Goal: Transaction & Acquisition: Download file/media

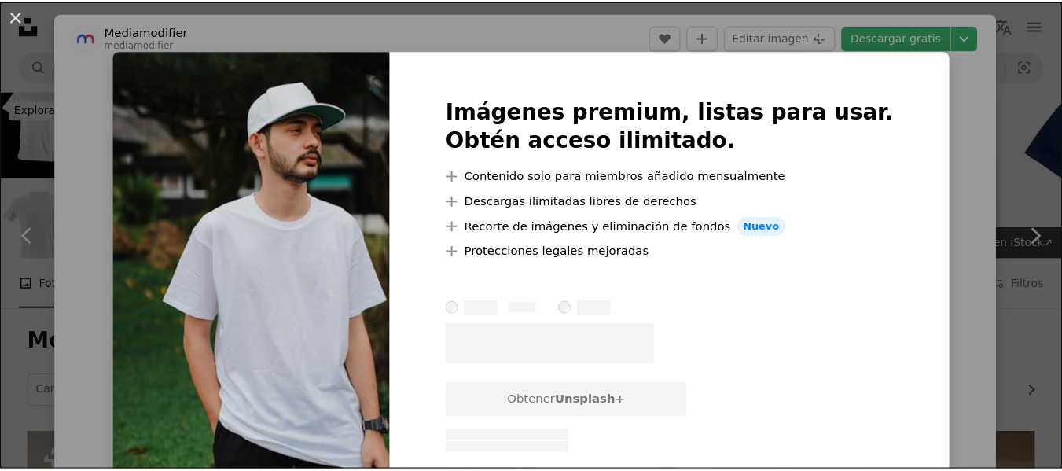
scroll to position [472, 0]
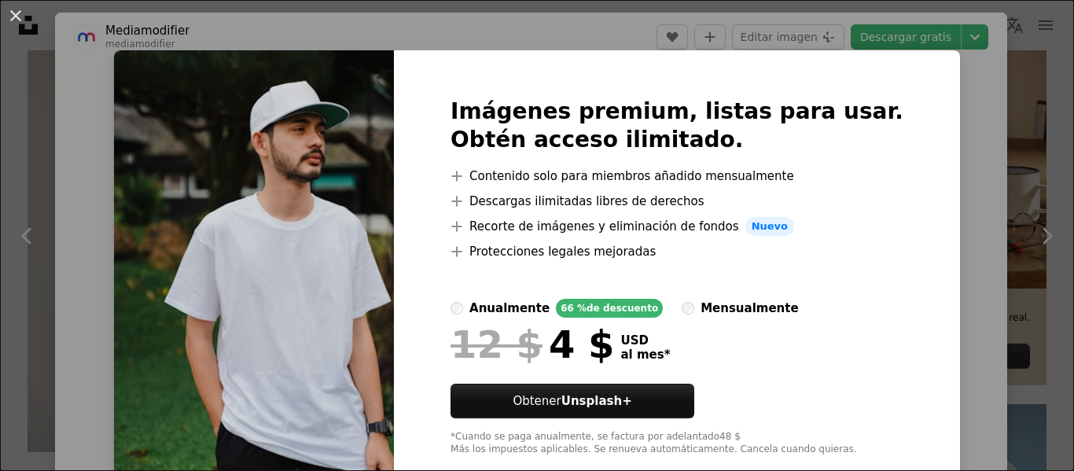
click at [922, 157] on div "An X shape Imágenes premium, listas para usar. Obtén acceso ilimitado. A plus s…" at bounding box center [537, 235] width 1074 height 471
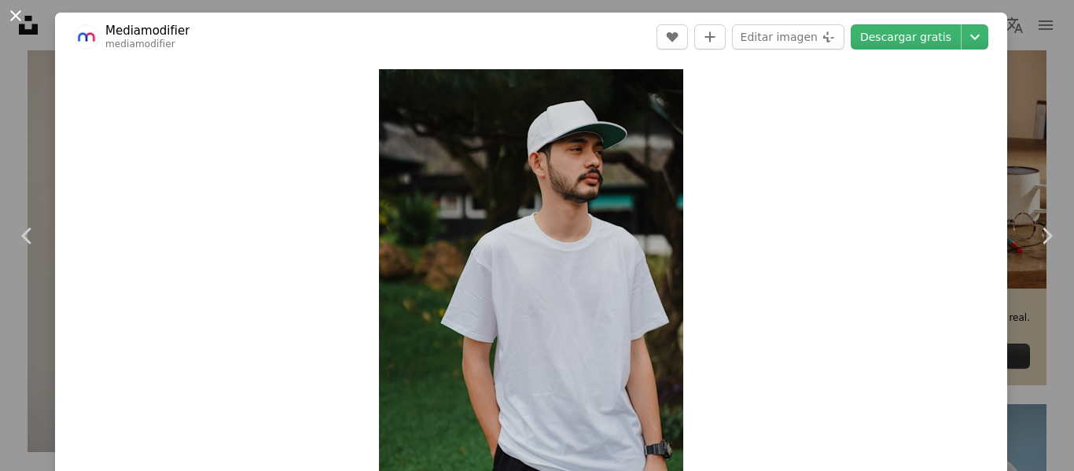
click at [9, 23] on button "An X shape" at bounding box center [15, 15] width 19 height 19
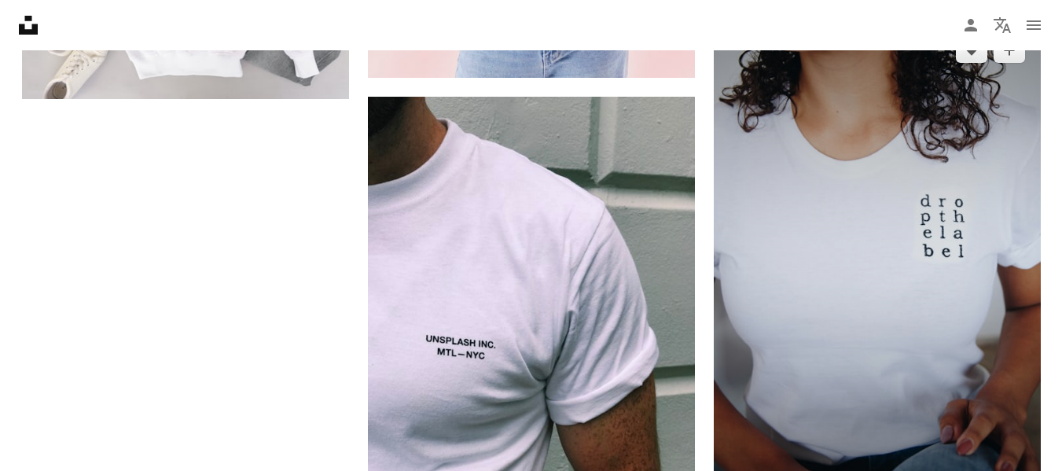
scroll to position [3145, 0]
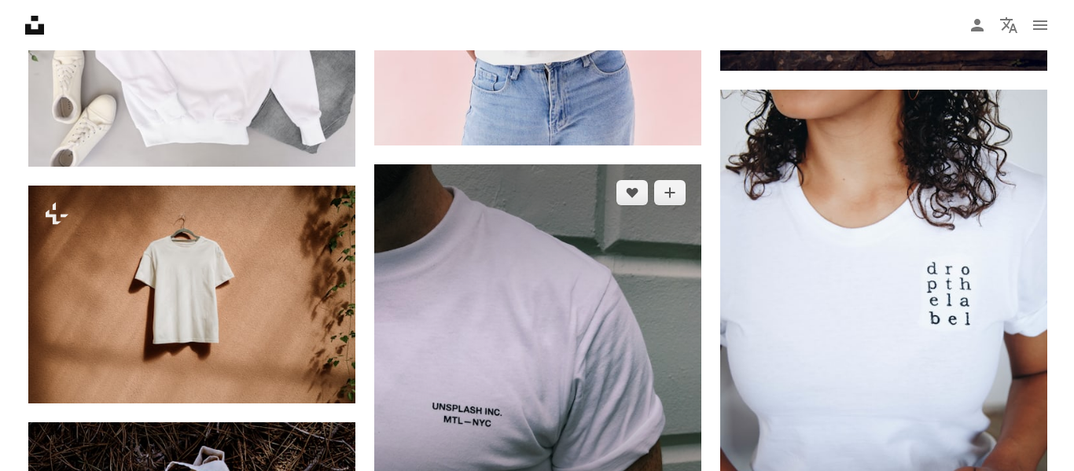
scroll to position [3066, 0]
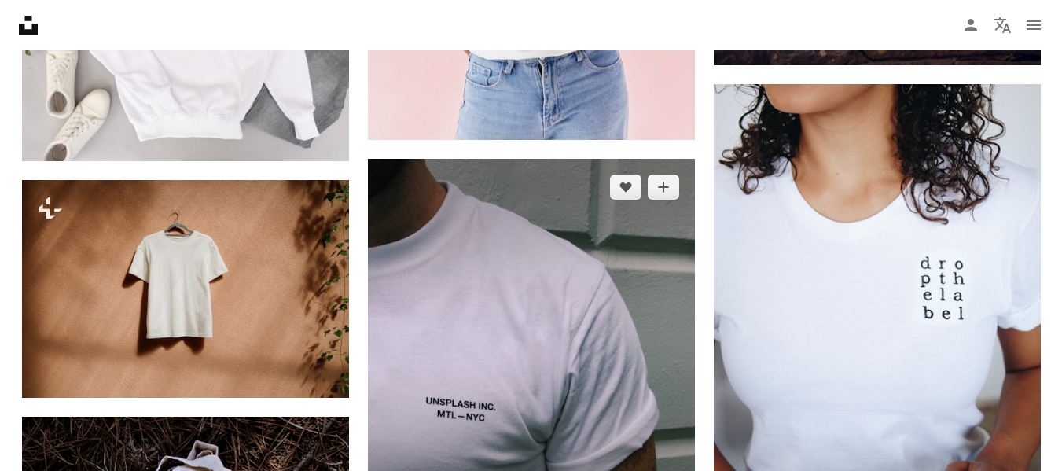
click at [476, 171] on img at bounding box center [531, 347] width 327 height 376
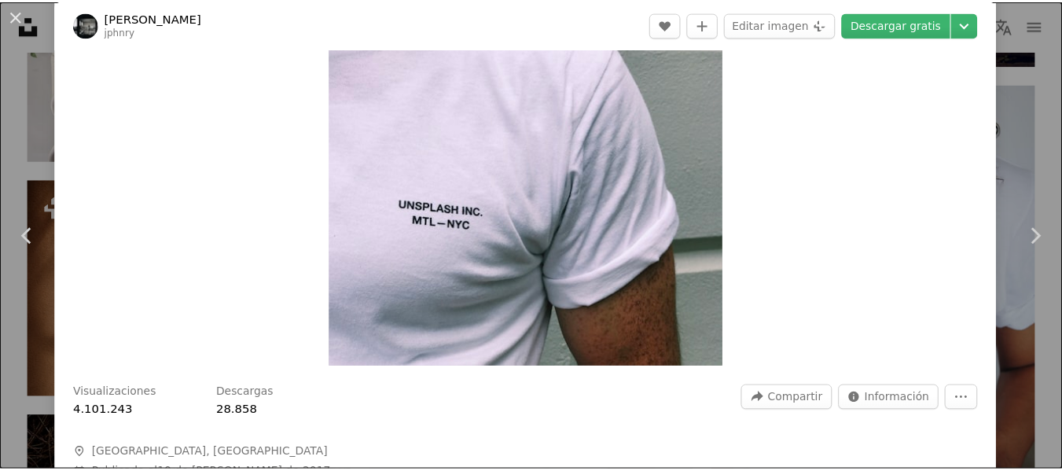
scroll to position [472, 0]
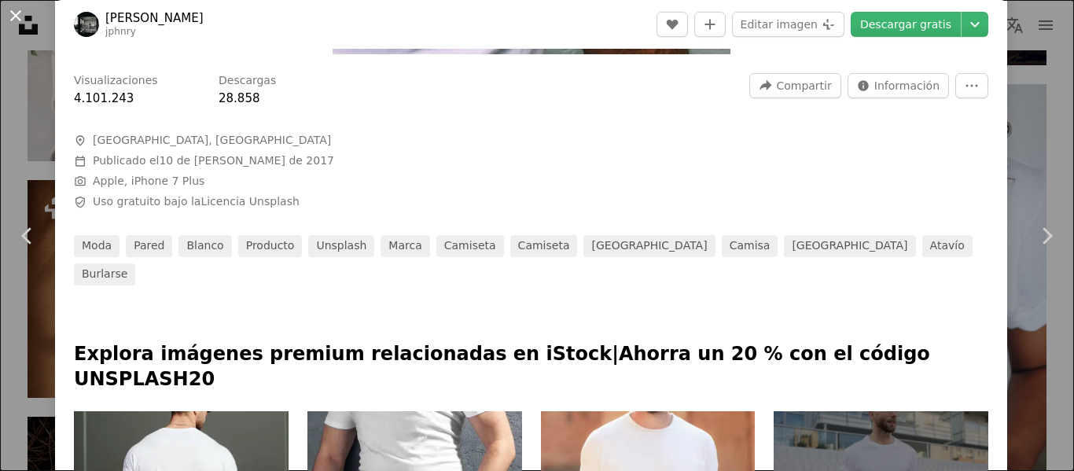
click at [11, 11] on button "An X shape" at bounding box center [15, 15] width 19 height 19
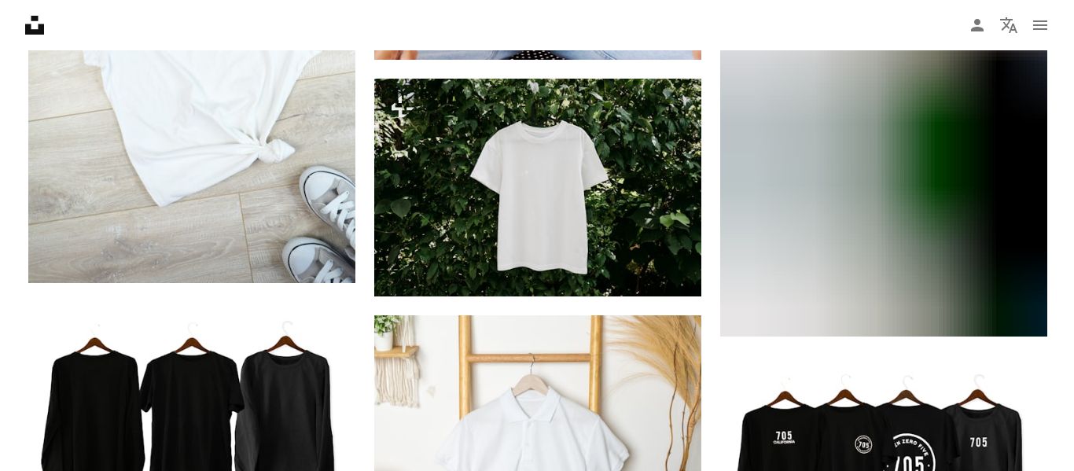
scroll to position [4481, 0]
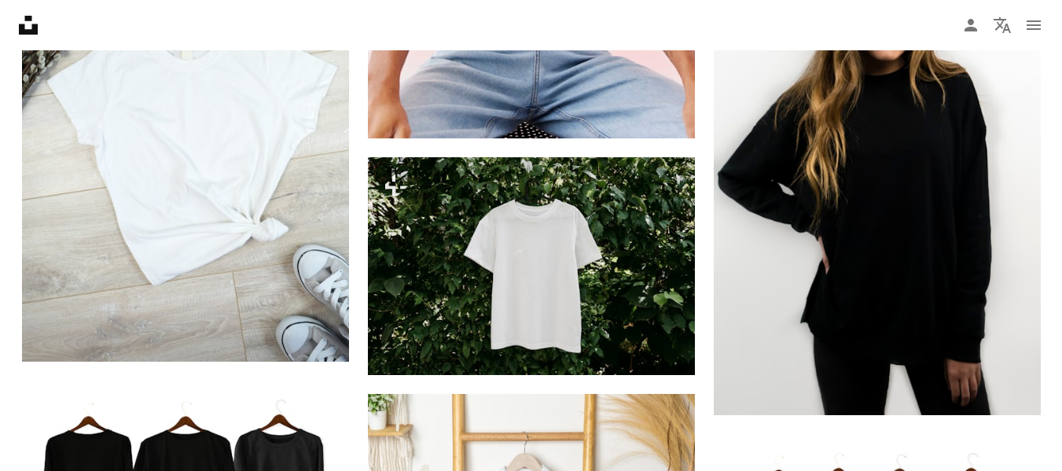
drag, startPoint x: 842, startPoint y: 214, endPoint x: 924, endPoint y: 245, distance: 87.3
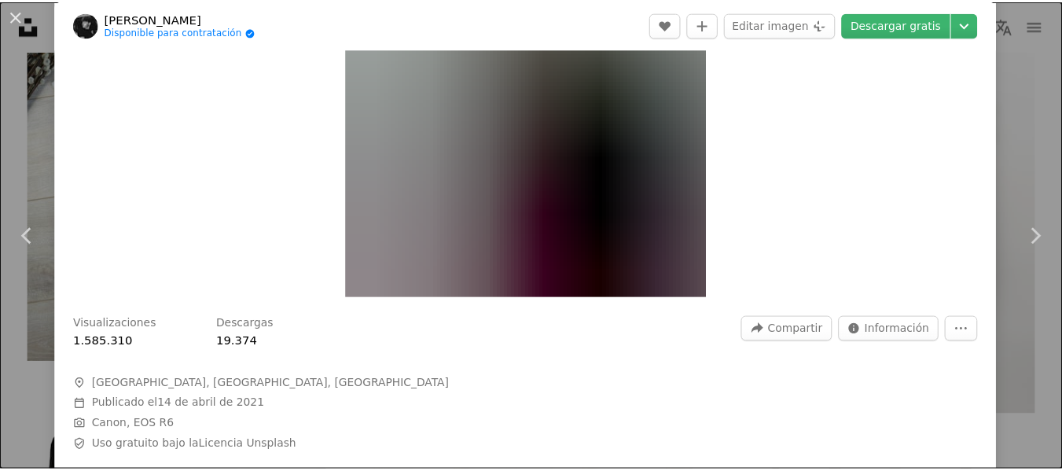
scroll to position [236, 0]
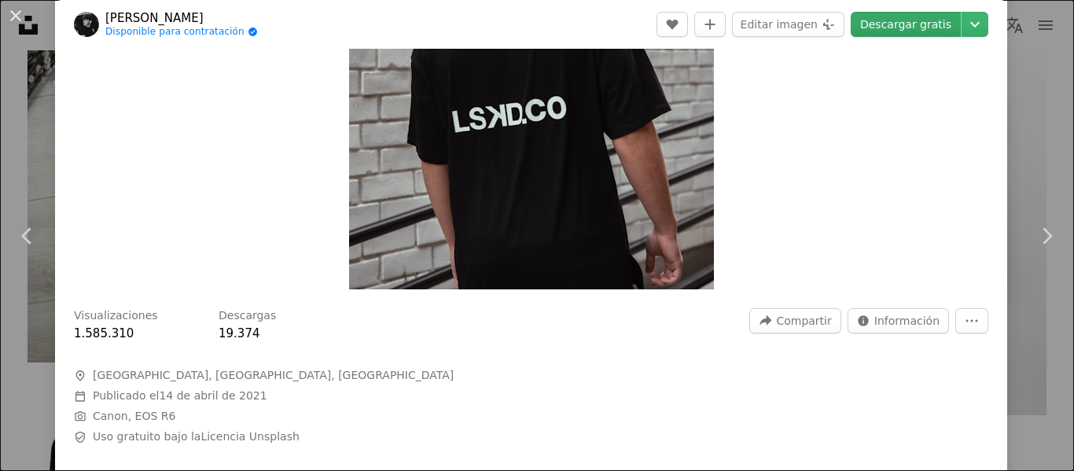
click at [891, 21] on link "Descargar gratis" at bounding box center [906, 24] width 110 height 25
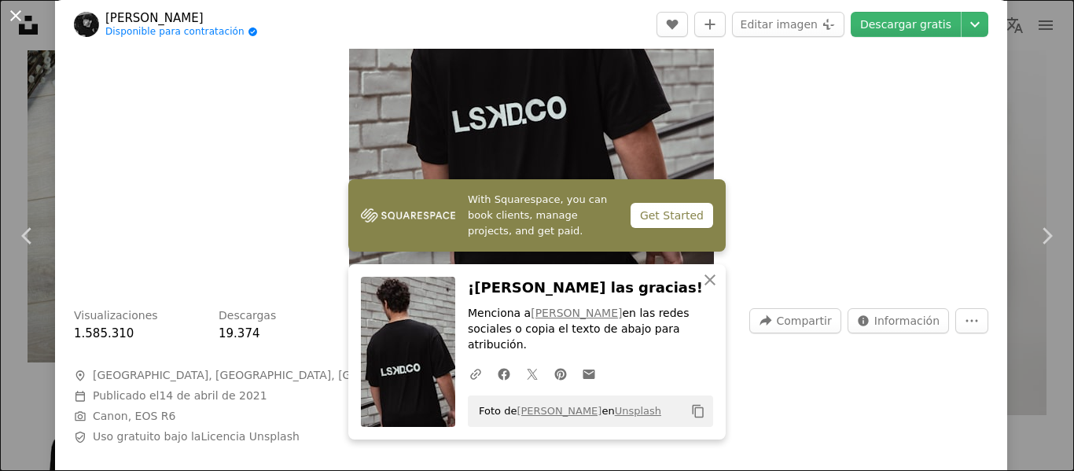
click at [15, 9] on button "An X shape" at bounding box center [15, 15] width 19 height 19
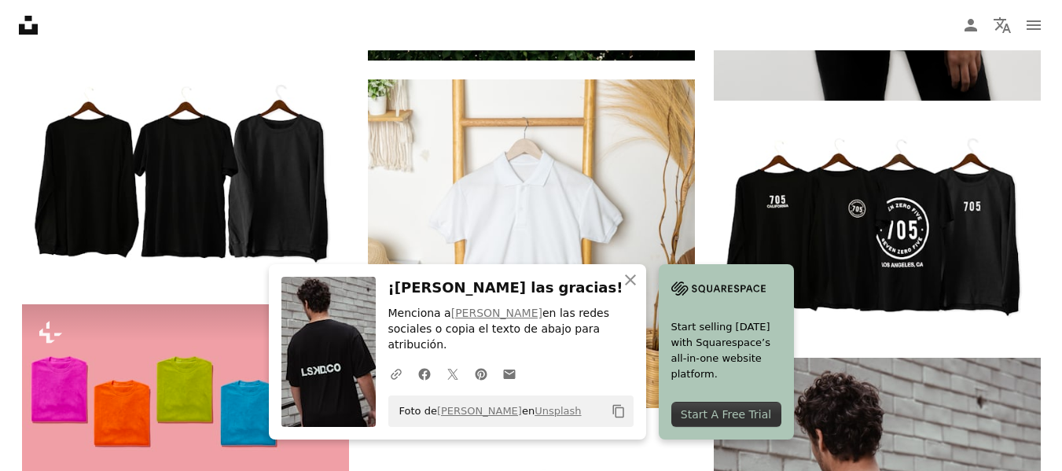
scroll to position [5032, 0]
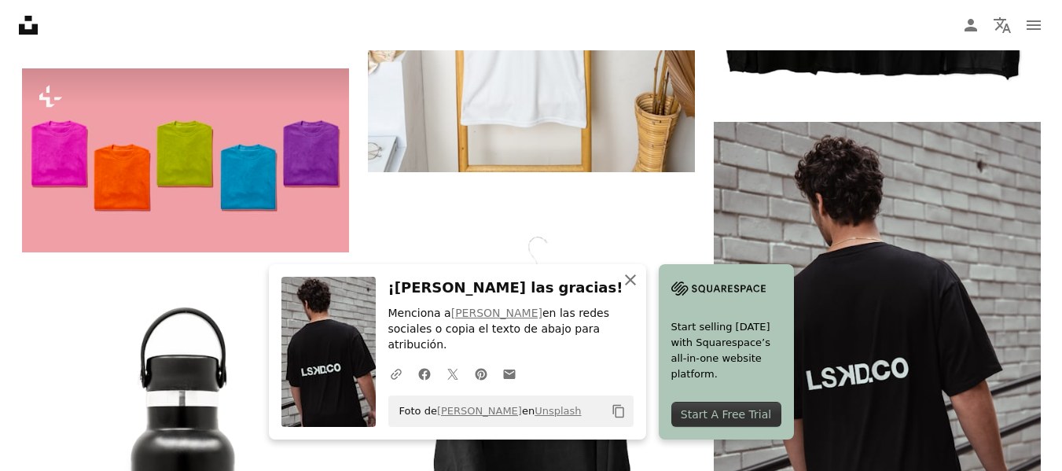
click at [636, 285] on icon "button" at bounding box center [630, 279] width 11 height 11
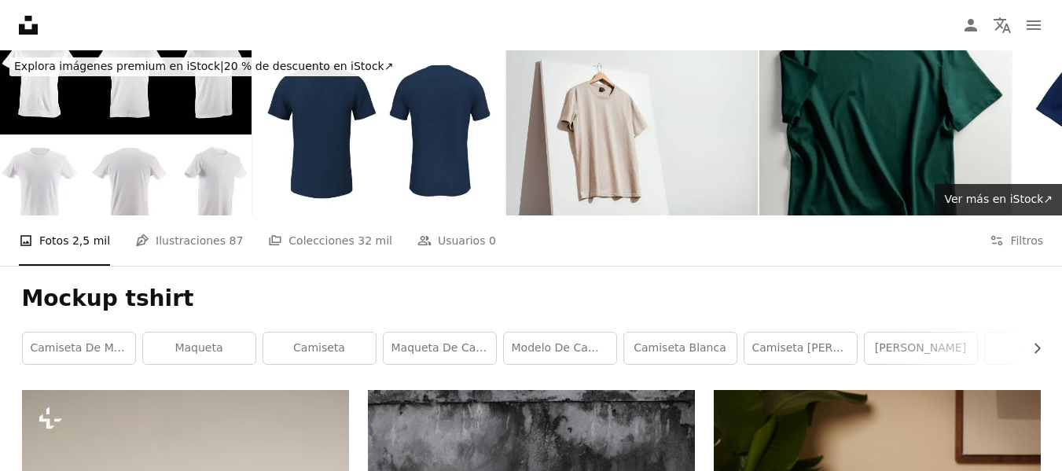
scroll to position [0, 0]
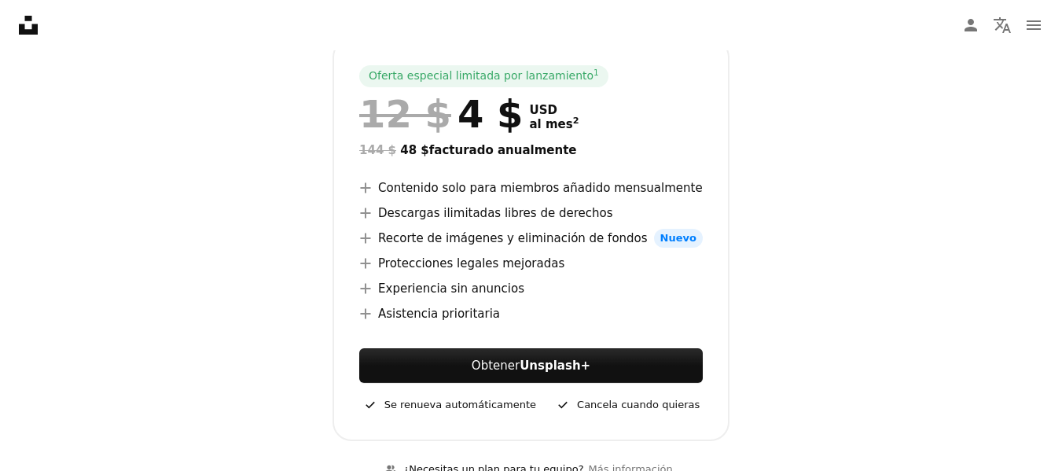
scroll to position [314, 0]
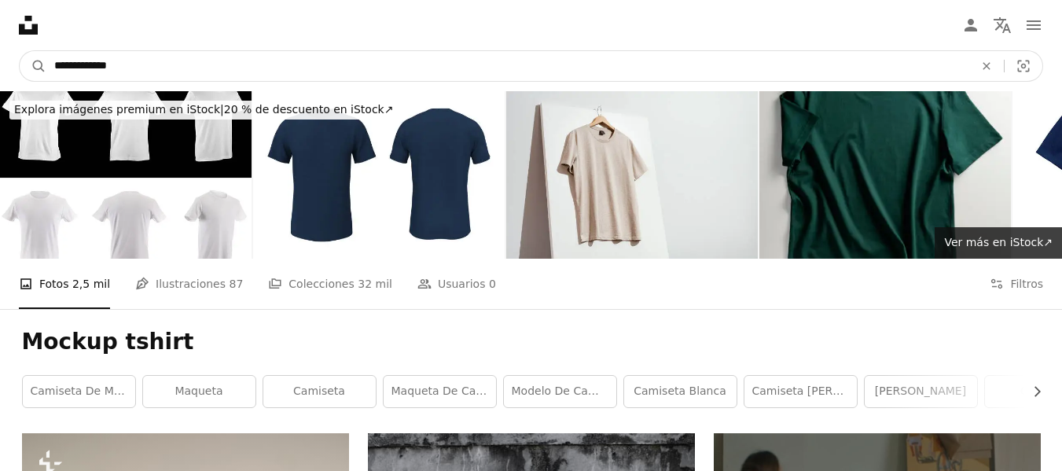
drag, startPoint x: 175, startPoint y: 66, endPoint x: 665, endPoint y: 264, distance: 528.4
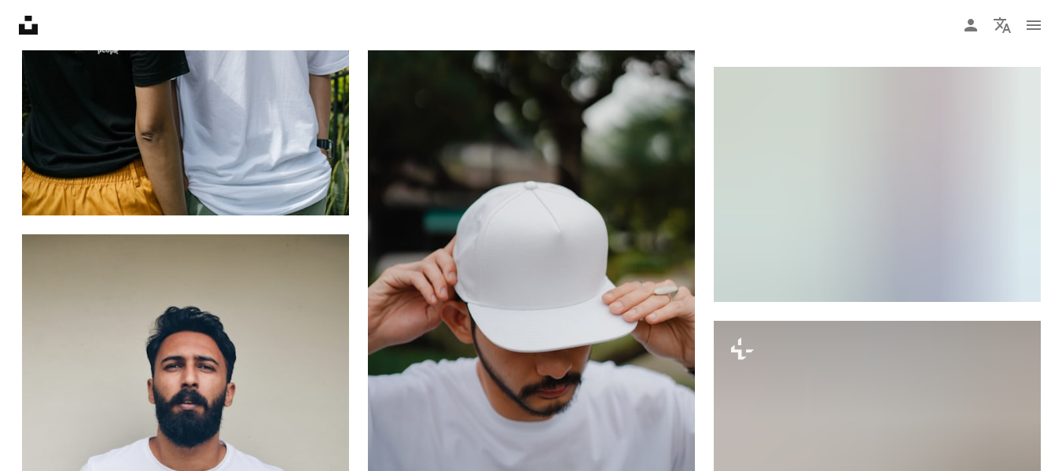
scroll to position [7390, 0]
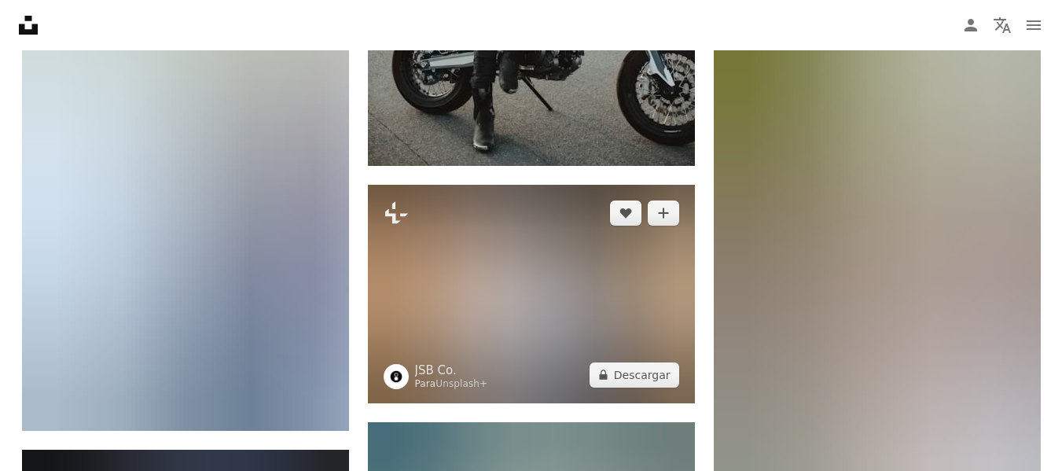
scroll to position [8570, 0]
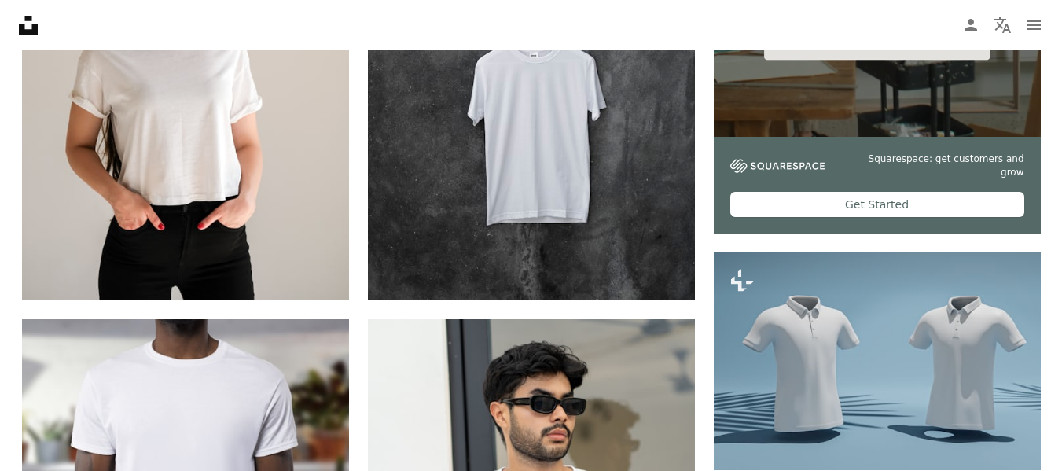
scroll to position [0, 0]
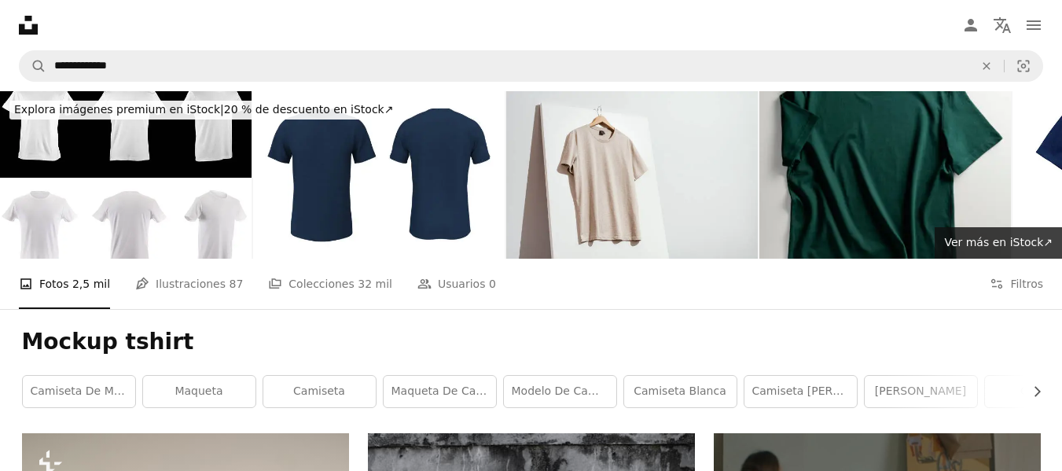
click at [330, 49] on nav "Unsplash logo Página de inicio de Unsplash A photo Pen Tool A compass A stack o…" at bounding box center [531, 25] width 1062 height 50
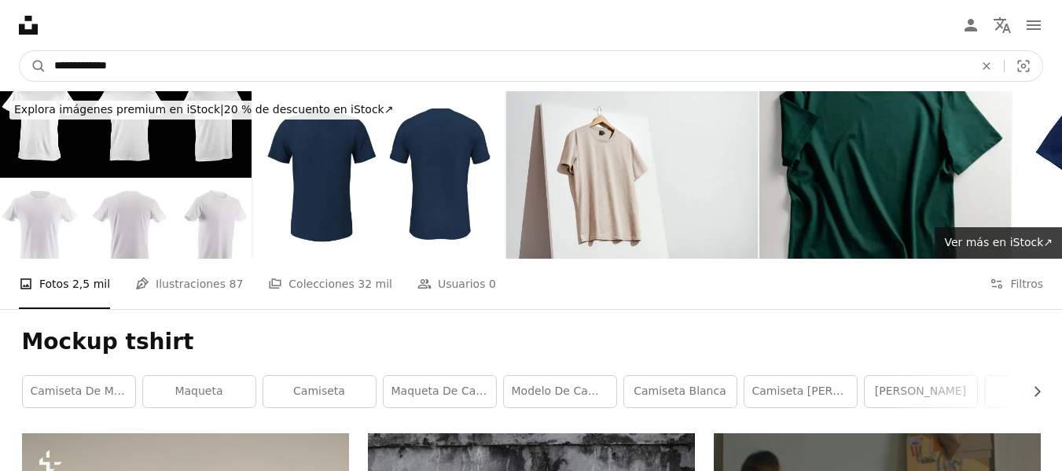
click at [241, 56] on input "**********" at bounding box center [507, 66] width 923 height 30
drag, startPoint x: 169, startPoint y: 72, endPoint x: 95, endPoint y: 75, distance: 74.0
click at [95, 75] on input "**********" at bounding box center [507, 66] width 923 height 30
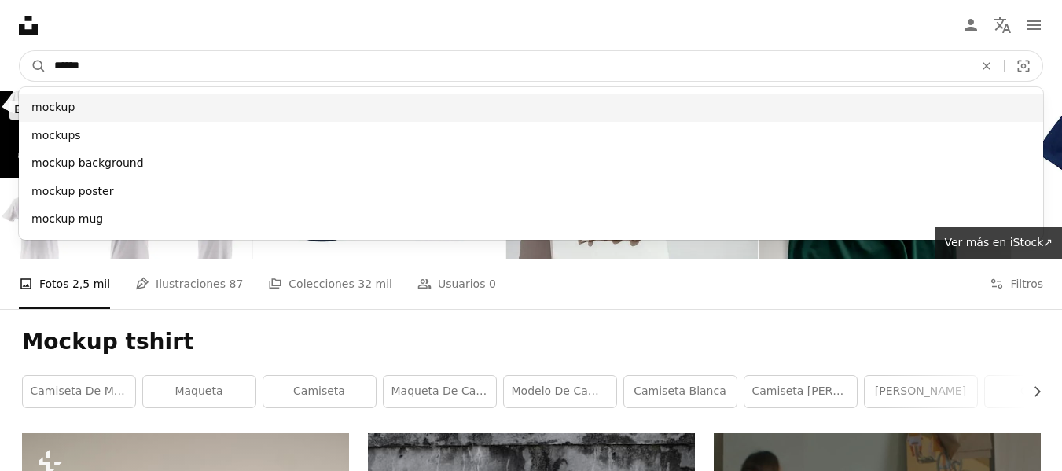
type input "******"
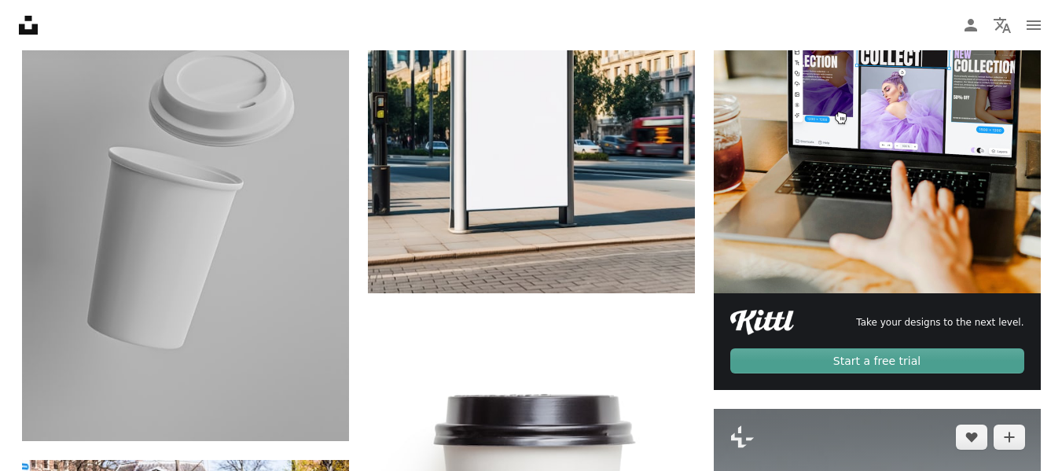
scroll to position [550, 0]
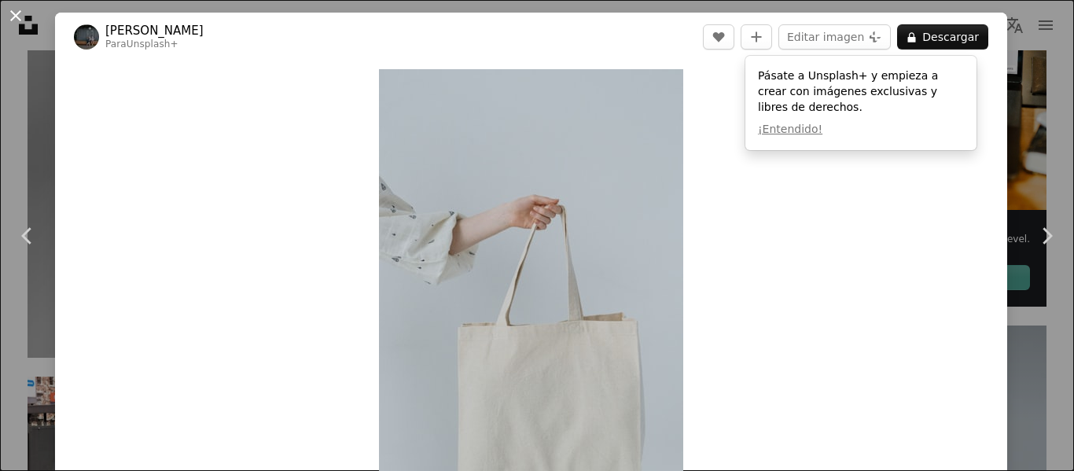
click at [17, 21] on button "An X shape" at bounding box center [15, 15] width 19 height 19
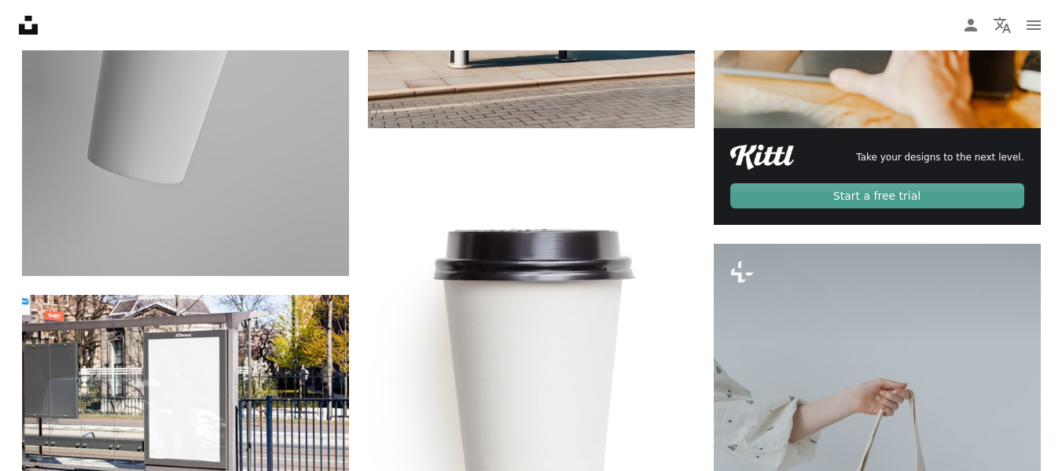
scroll to position [629, 0]
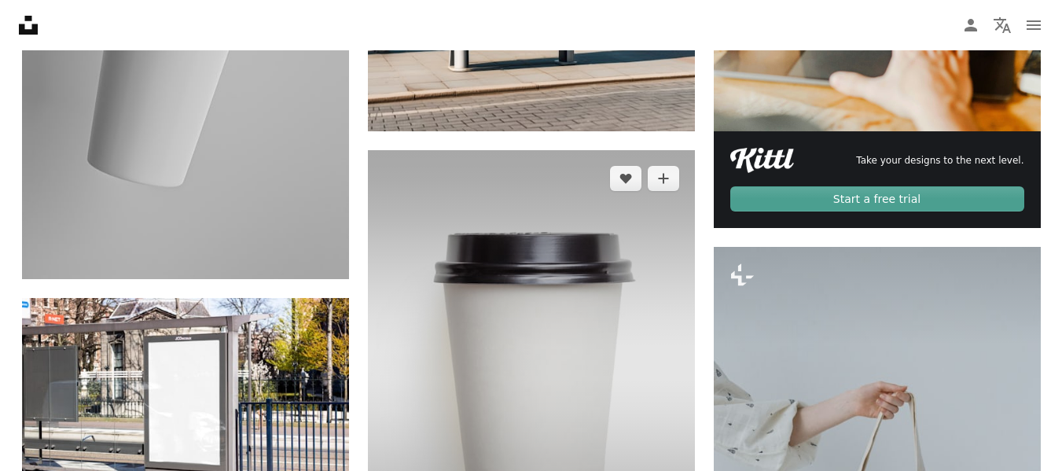
click at [542, 175] on img at bounding box center [531, 368] width 327 height 436
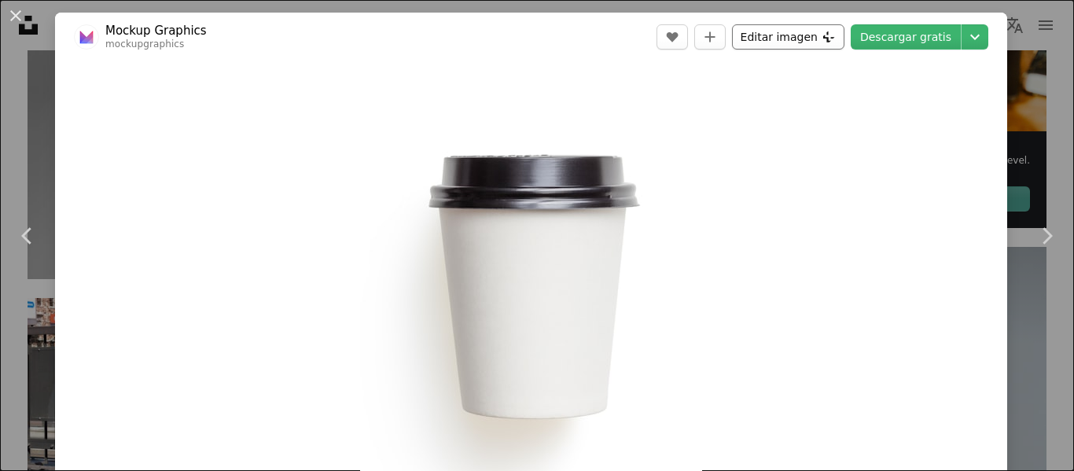
click at [807, 39] on button "Editar imagen Plus sign for Unsplash+" at bounding box center [788, 36] width 112 height 25
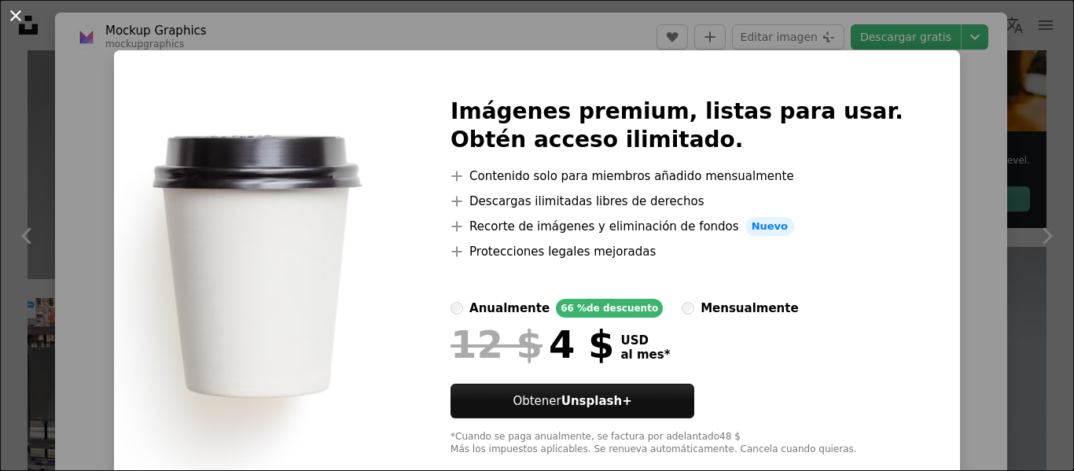
click at [20, 13] on button "An X shape" at bounding box center [15, 15] width 19 height 19
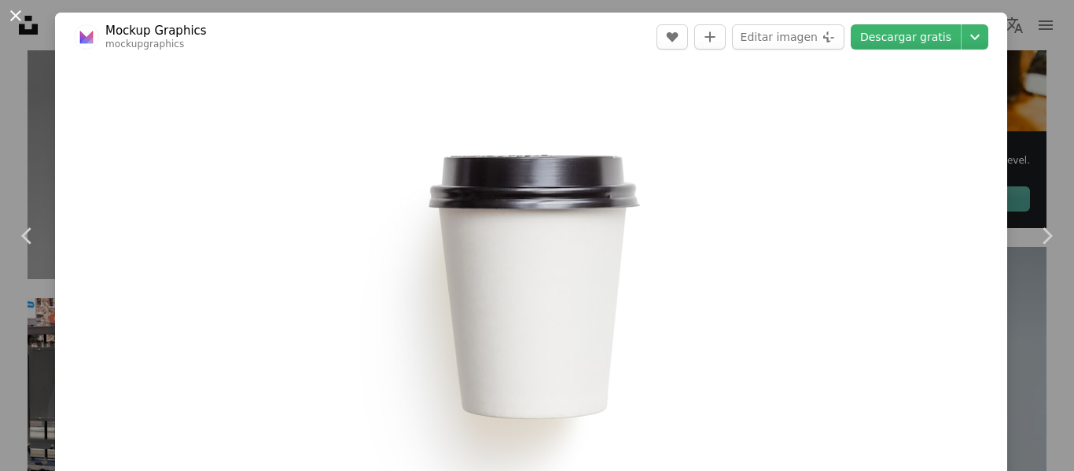
click at [13, 21] on button "An X shape" at bounding box center [15, 15] width 19 height 19
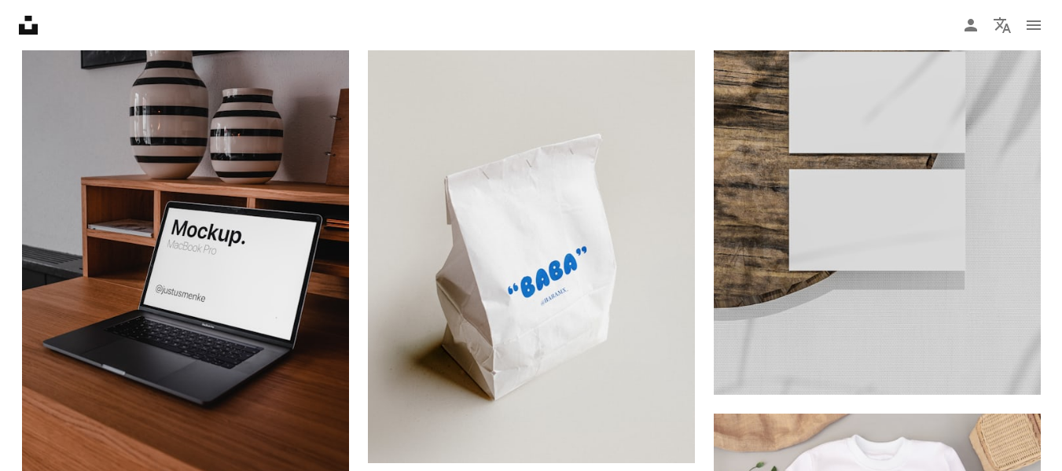
scroll to position [4875, 0]
